Goal: Task Accomplishment & Management: Manage account settings

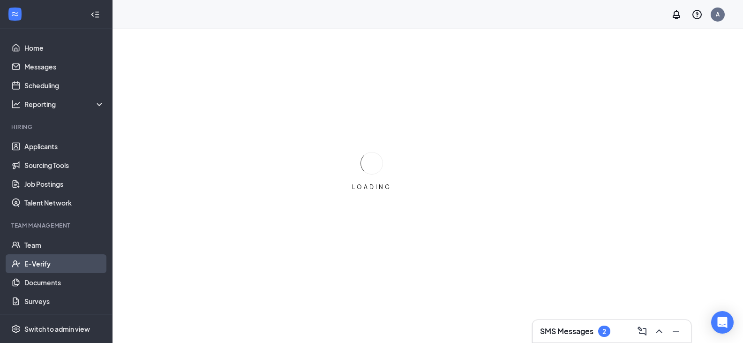
click at [40, 261] on link "E-Verify" at bounding box center [64, 263] width 80 height 19
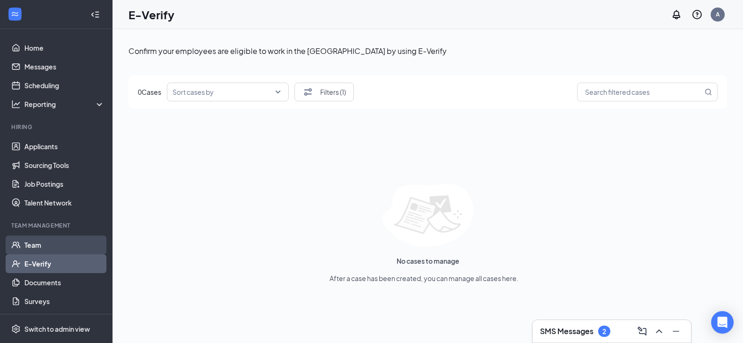
click at [32, 243] on link "Team" at bounding box center [64, 244] width 80 height 19
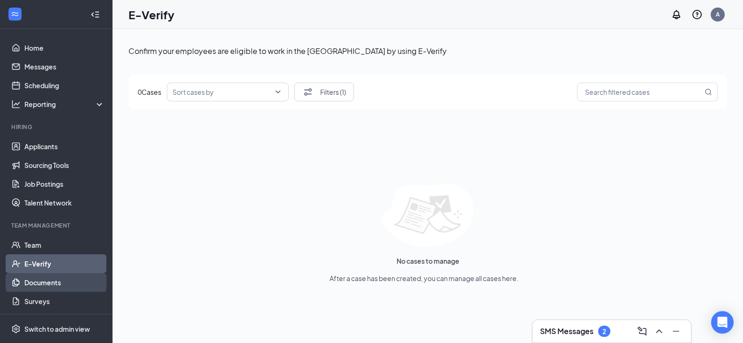
click at [46, 279] on link "Documents" at bounding box center [64, 282] width 80 height 19
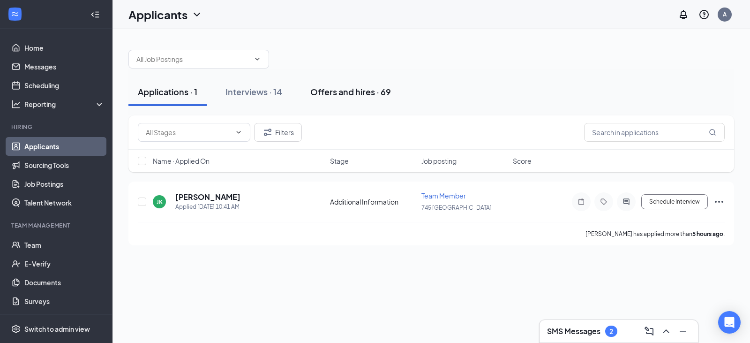
click at [346, 91] on div "Offers and hires · 69" at bounding box center [350, 92] width 81 height 12
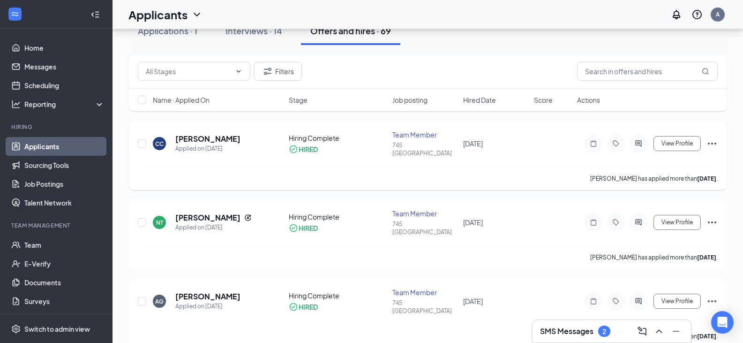
scroll to position [141, 0]
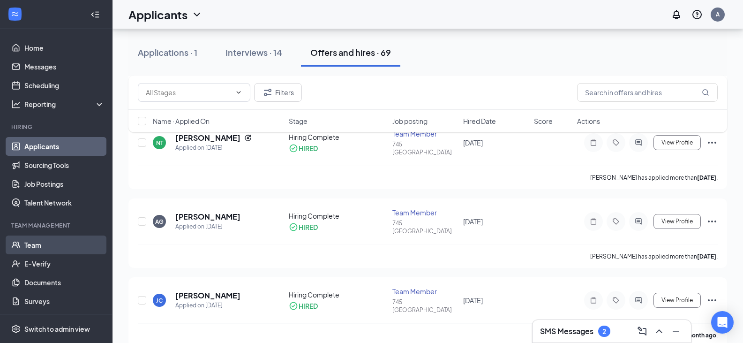
click at [29, 240] on link "Team" at bounding box center [64, 244] width 80 height 19
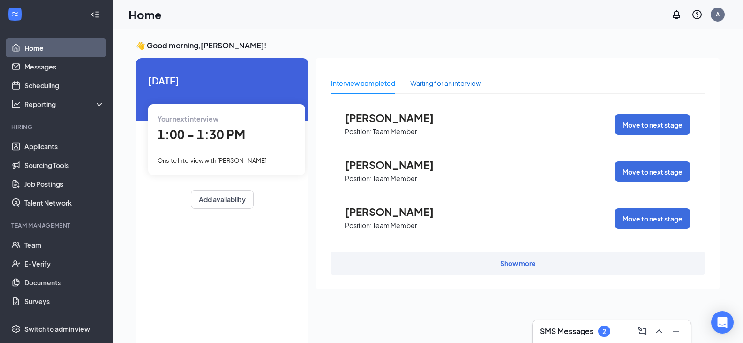
click at [473, 86] on div "Waiting for an interview" at bounding box center [445, 83] width 71 height 10
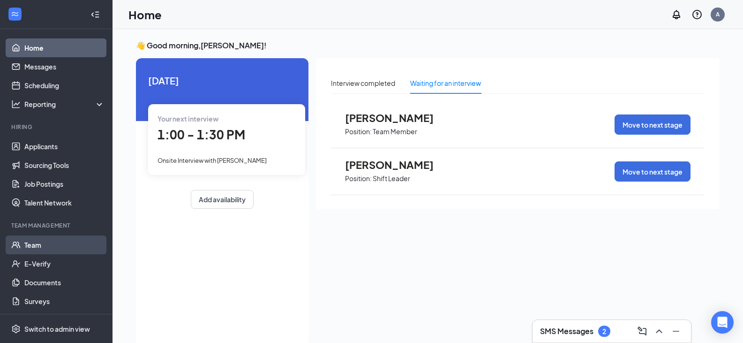
click at [31, 247] on link "Team" at bounding box center [64, 244] width 80 height 19
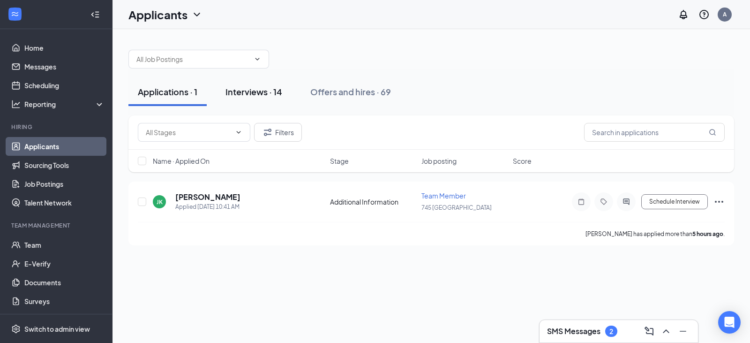
click at [251, 93] on div "Interviews · 14" at bounding box center [253, 92] width 57 height 12
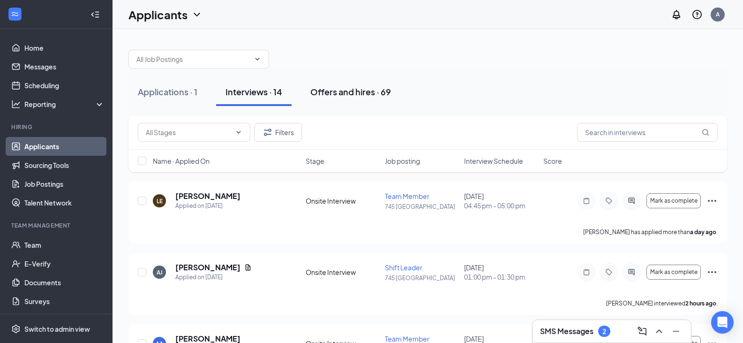
click at [360, 99] on button "Offers and hires · 69" at bounding box center [350, 92] width 99 height 28
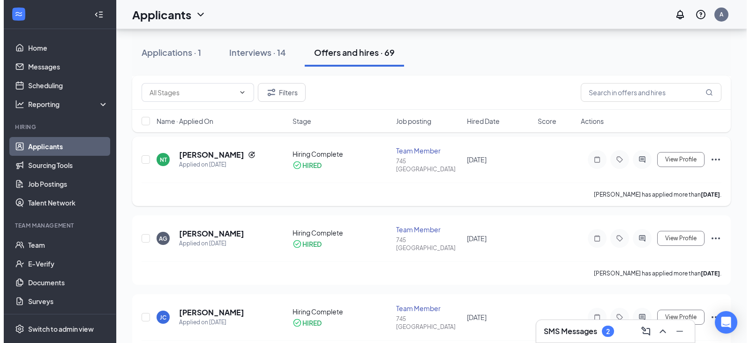
scroll to position [141, 0]
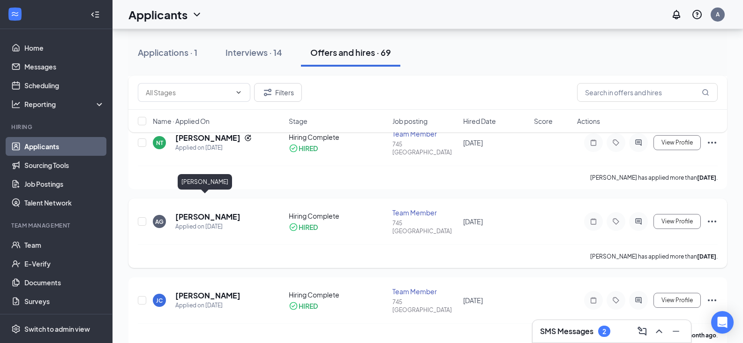
click at [198, 211] on h5 "Alan Gazpar" at bounding box center [207, 216] width 65 height 10
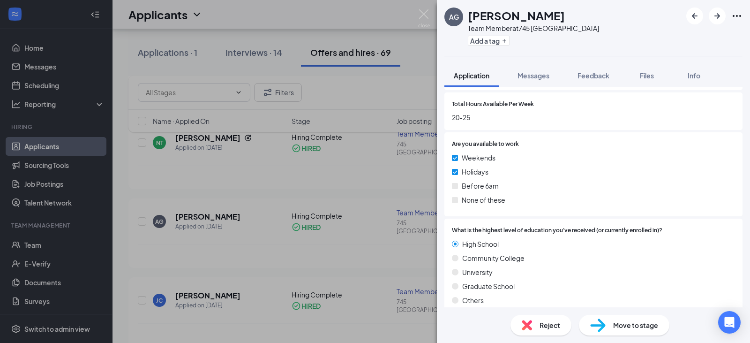
scroll to position [760, 0]
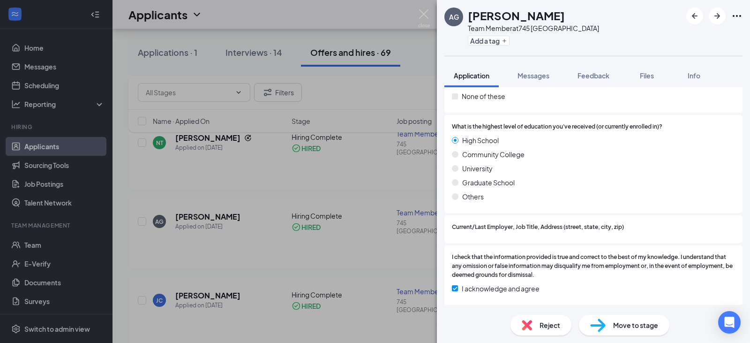
click at [623, 325] on span "Move to stage" at bounding box center [635, 325] width 45 height 10
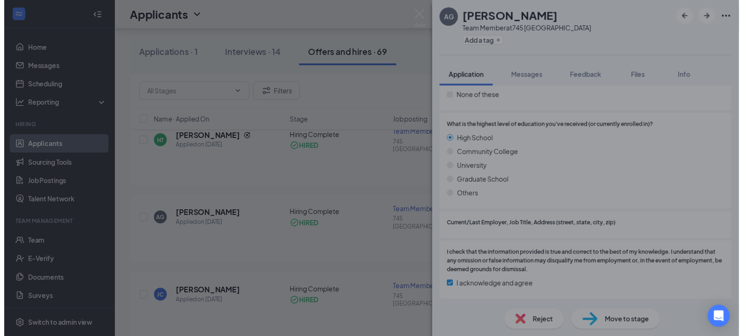
scroll to position [756, 0]
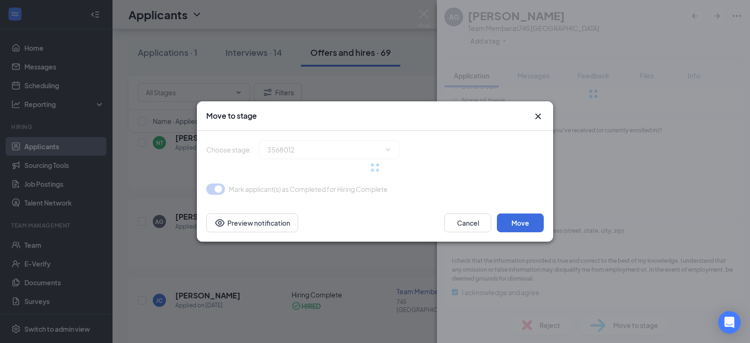
type input "Hiring Complete (current stage)"
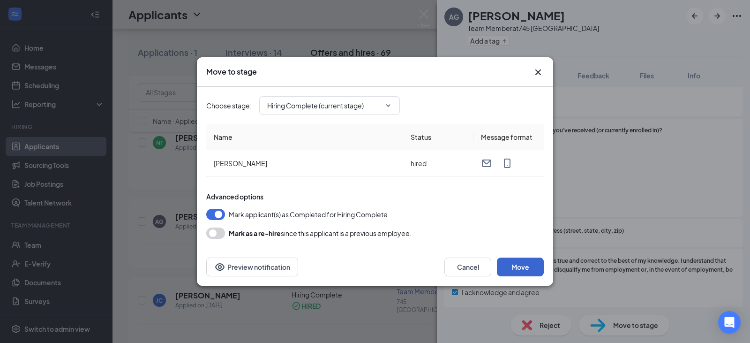
click at [520, 272] on button "Move" at bounding box center [520, 266] width 47 height 19
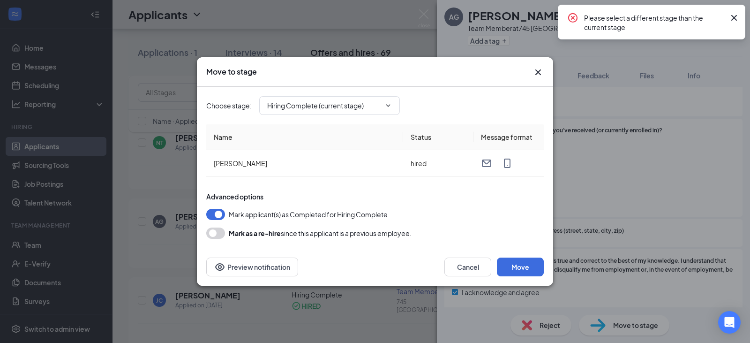
click at [736, 18] on icon "Cross" at bounding box center [733, 17] width 11 height 11
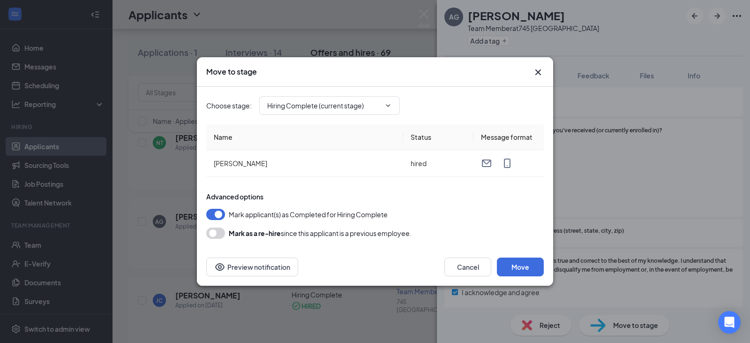
click at [218, 234] on button "button" at bounding box center [215, 232] width 19 height 11
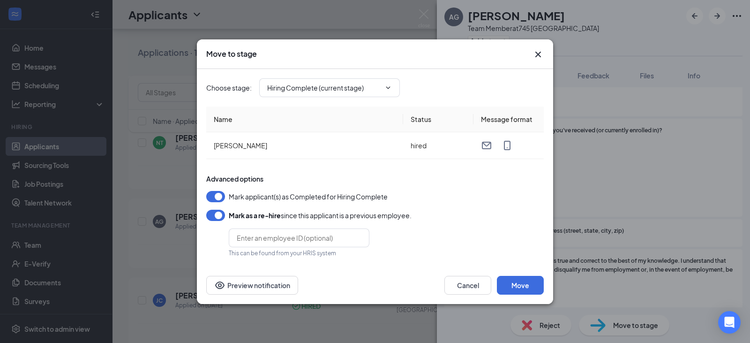
click at [218, 215] on button "button" at bounding box center [215, 215] width 19 height 11
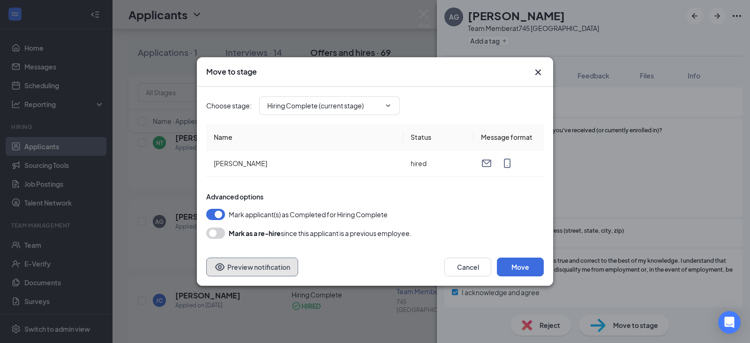
click at [229, 264] on button "Preview notification" at bounding box center [252, 266] width 92 height 19
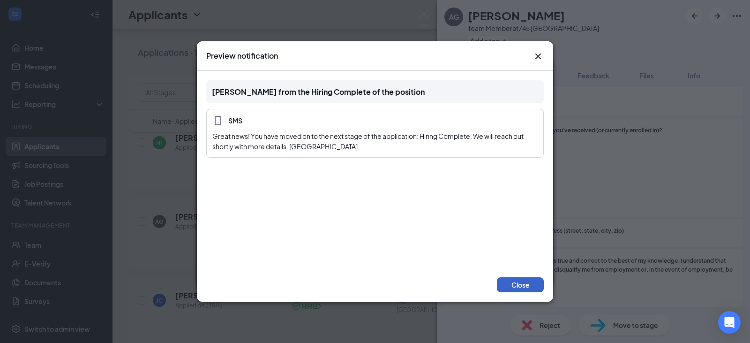
click at [516, 285] on button "Close" at bounding box center [520, 284] width 47 height 15
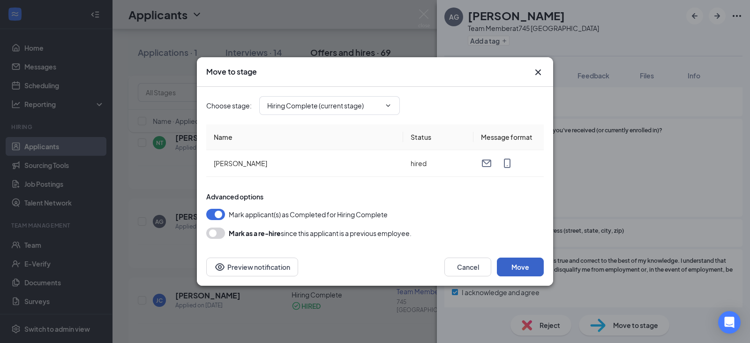
click at [515, 264] on button "Move" at bounding box center [520, 266] width 47 height 19
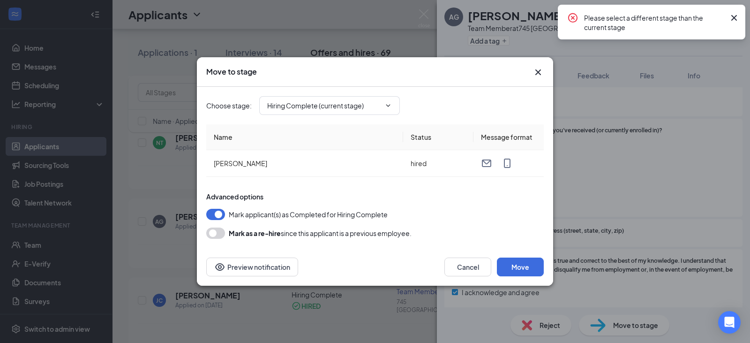
click at [736, 15] on icon "Cross" at bounding box center [733, 17] width 11 height 11
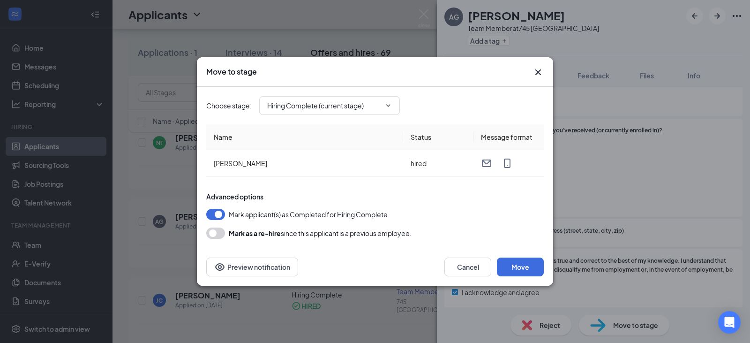
click at [536, 70] on icon "Cross" at bounding box center [538, 72] width 6 height 6
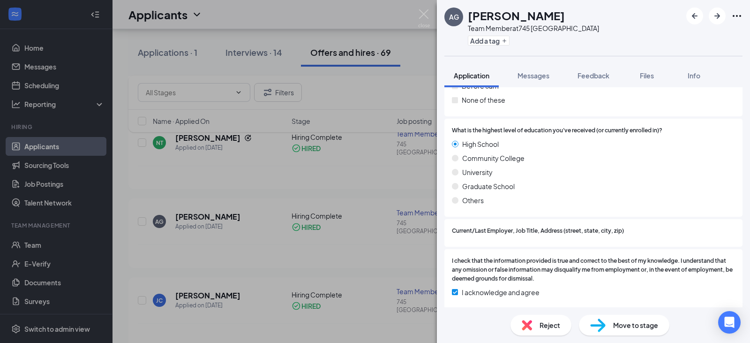
click at [35, 240] on div "AG [PERSON_NAME] Team Member at 745 Loganville Add a tag Application Messages F…" at bounding box center [375, 171] width 750 height 343
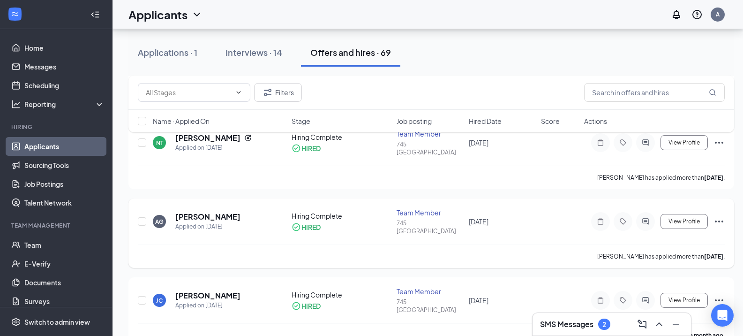
scroll to position [234, 0]
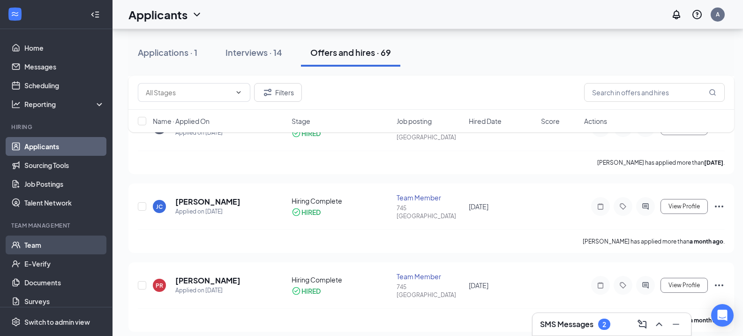
click at [30, 242] on link "Team" at bounding box center [64, 244] width 80 height 19
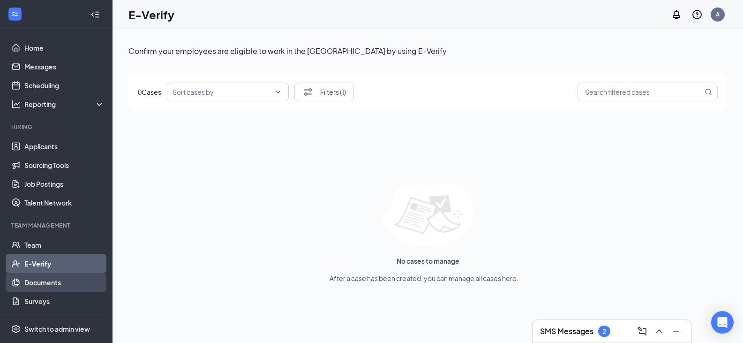
click at [58, 276] on link "Documents" at bounding box center [64, 282] width 80 height 19
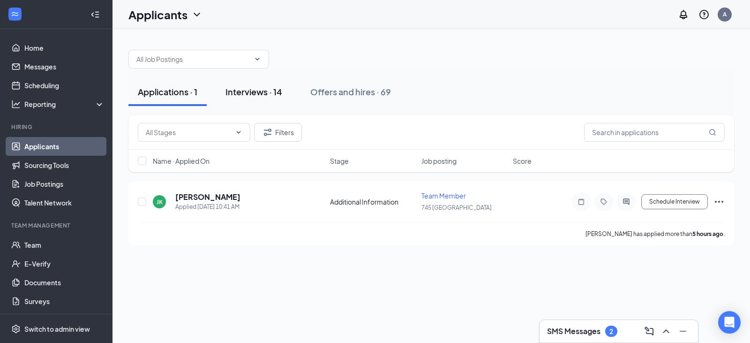
drag, startPoint x: 263, startPoint y: 96, endPoint x: 278, endPoint y: 96, distance: 14.5
click at [263, 96] on div "Interviews · 14" at bounding box center [253, 92] width 57 height 12
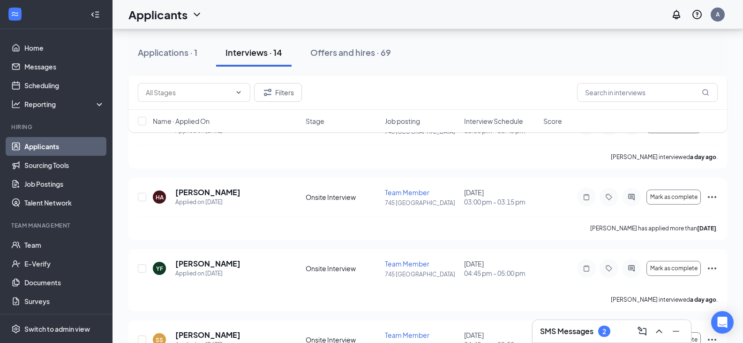
scroll to position [234, 0]
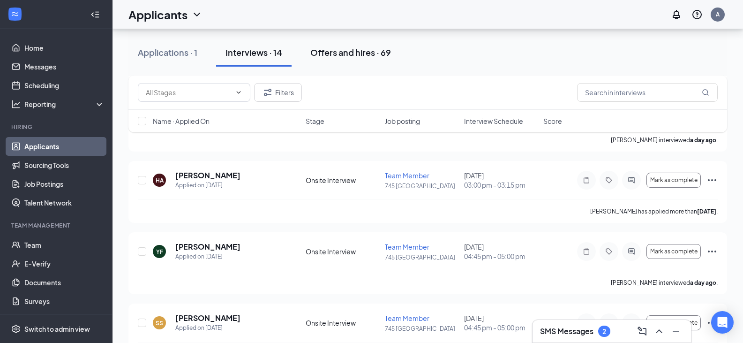
click at [337, 53] on div "Offers and hires · 69" at bounding box center [350, 52] width 81 height 12
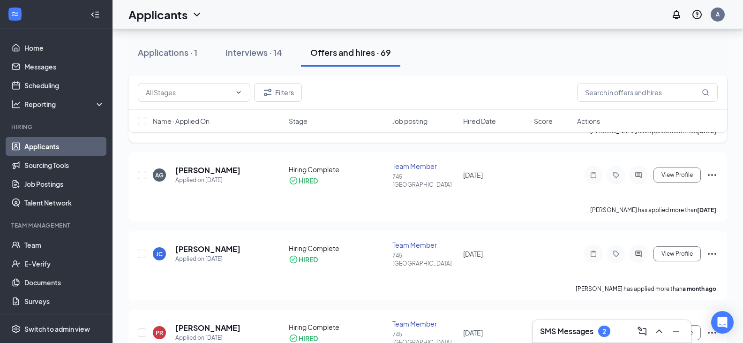
scroll to position [188, 0]
click at [404, 161] on div "Team Member" at bounding box center [424, 165] width 65 height 9
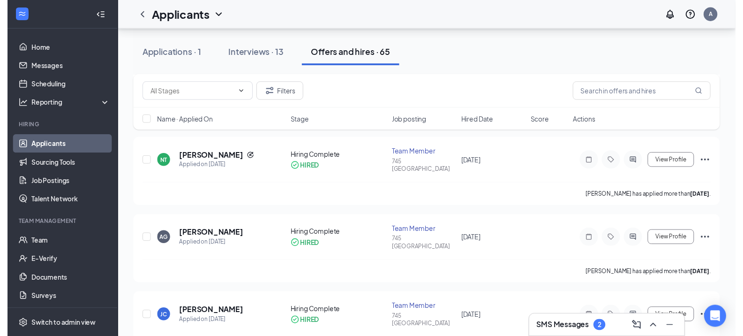
scroll to position [188, 0]
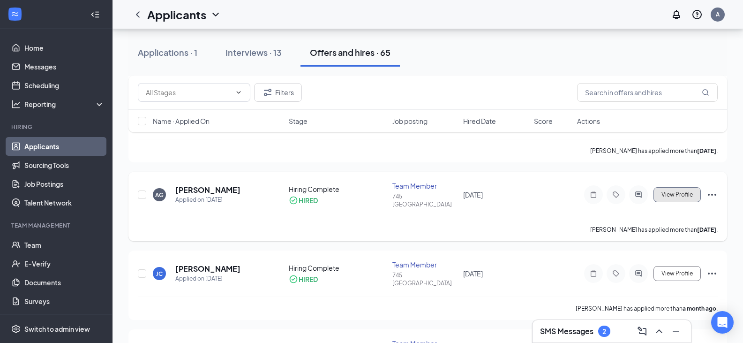
click at [679, 191] on span "View Profile" at bounding box center [676, 194] width 31 height 7
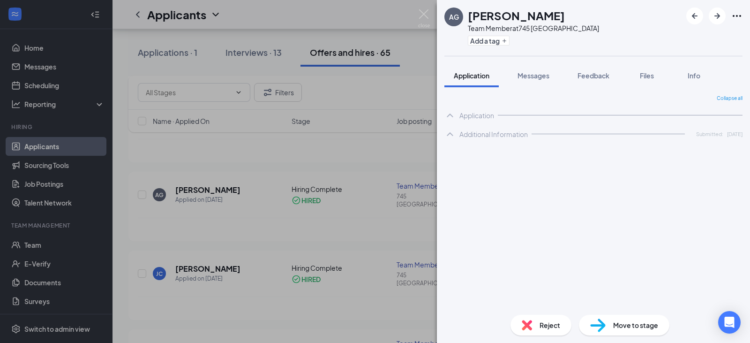
click at [374, 97] on div "AG [PERSON_NAME] Team Member at 745 Loganville Add a tag Application Messages F…" at bounding box center [375, 171] width 750 height 343
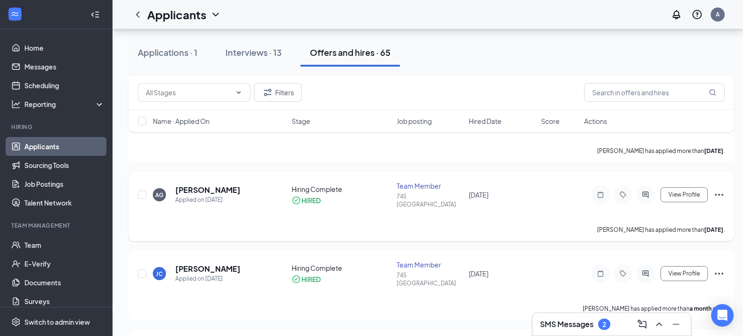
click at [723, 194] on icon "Ellipses" at bounding box center [719, 195] width 8 height 2
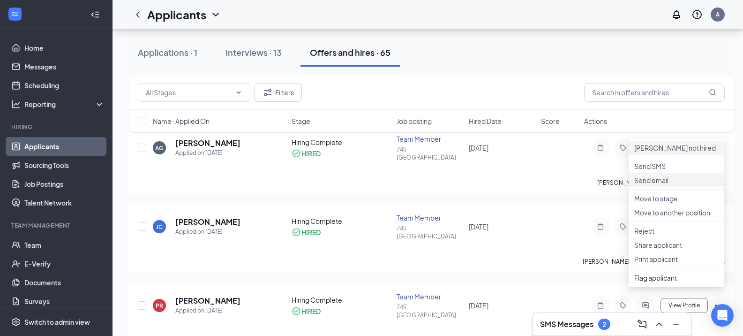
scroll to position [281, 0]
